Goal: Task Accomplishment & Management: Complete application form

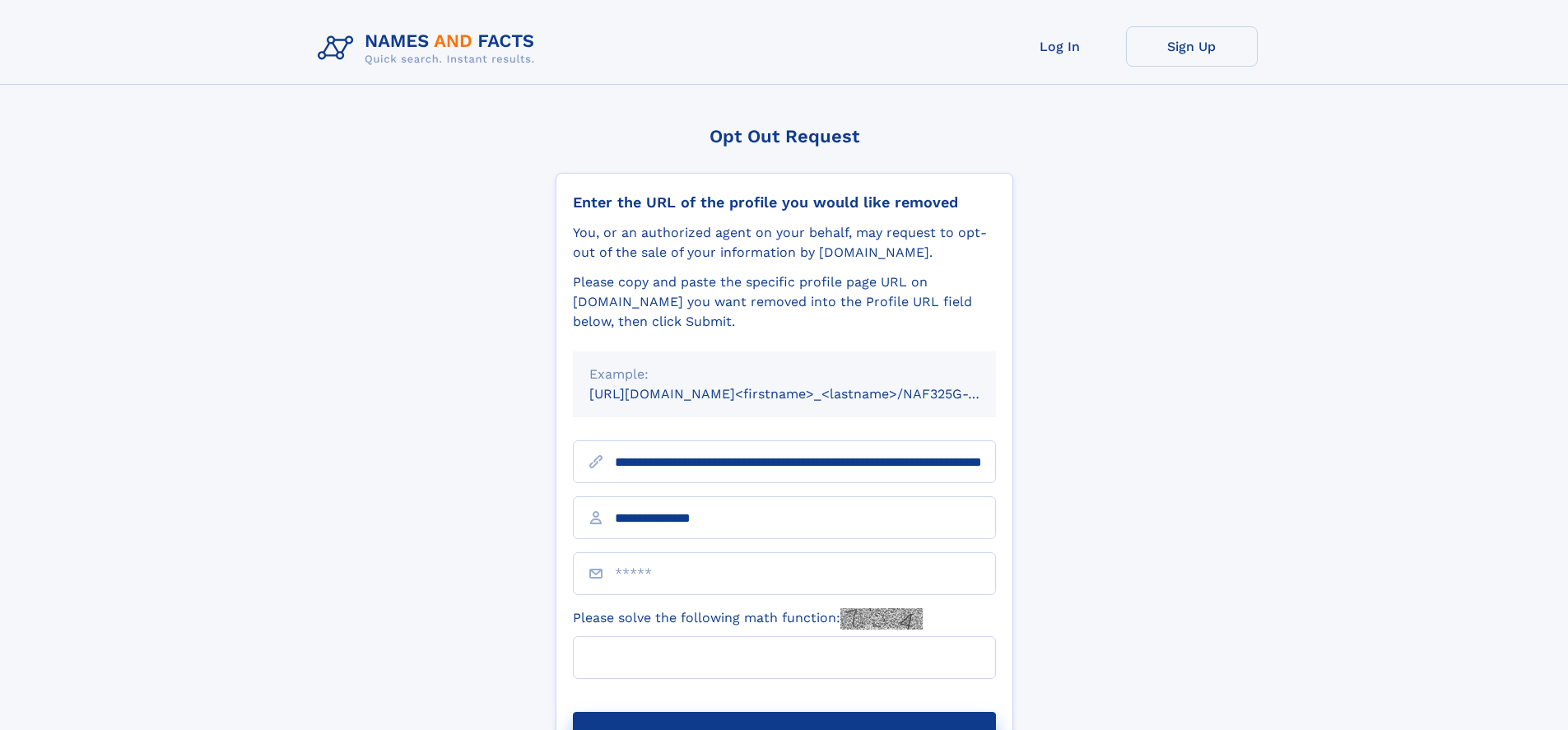
type input "**********"
type input "*"
click at [784, 712] on button "Submit Opt Out Request" at bounding box center [784, 738] width 423 height 53
